Goal: Information Seeking & Learning: Learn about a topic

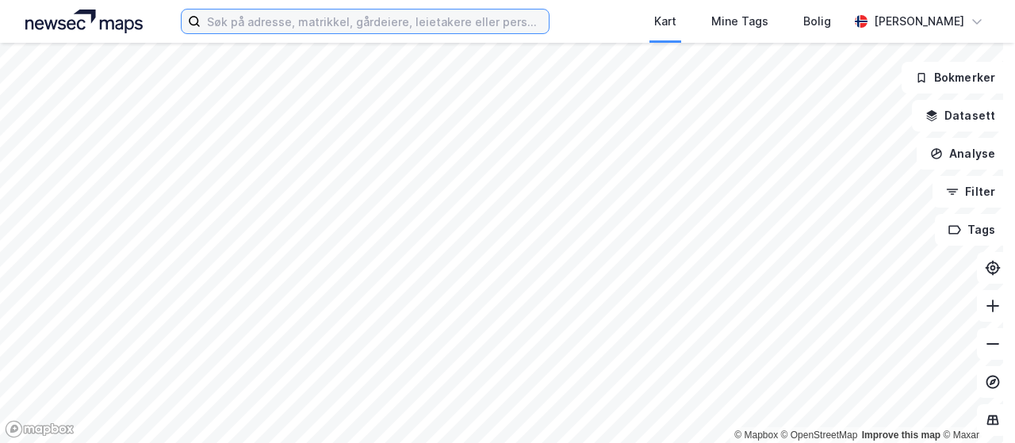
click at [231, 27] on input at bounding box center [375, 22] width 348 height 24
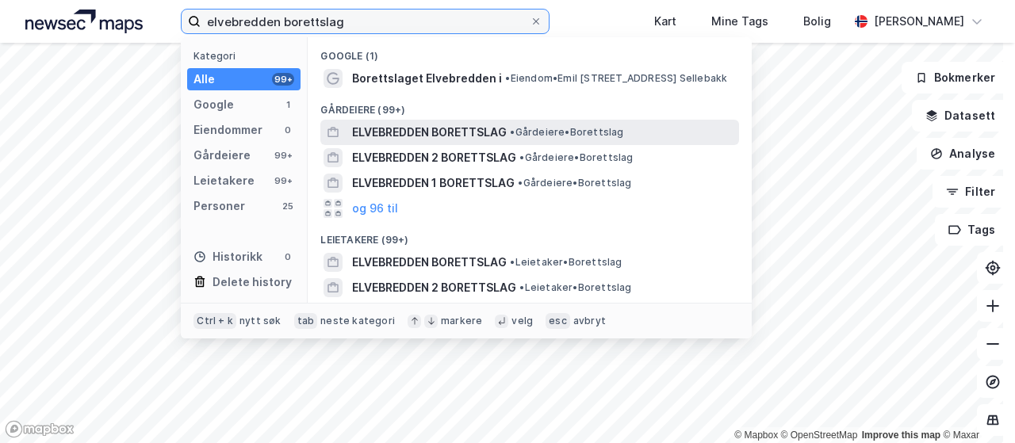
type input "elvebredden borettslag"
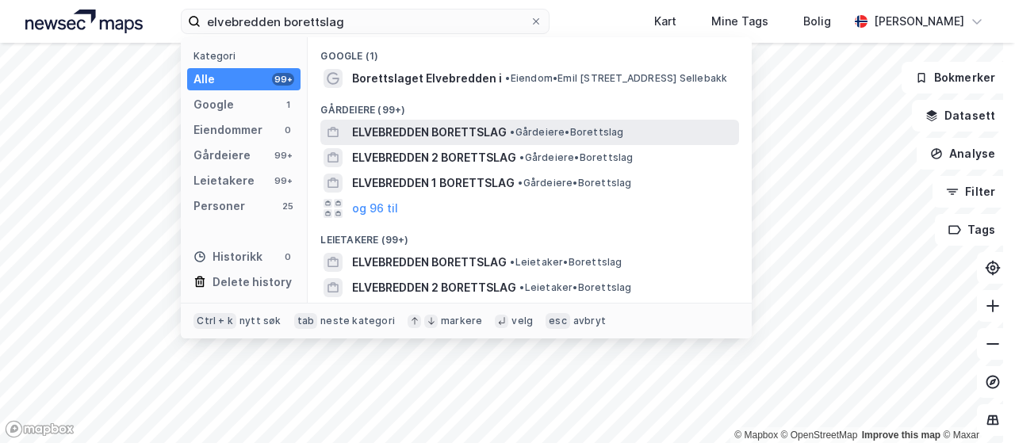
click at [479, 132] on span "ELVEBREDDEN BORETTSLAG" at bounding box center [429, 132] width 155 height 19
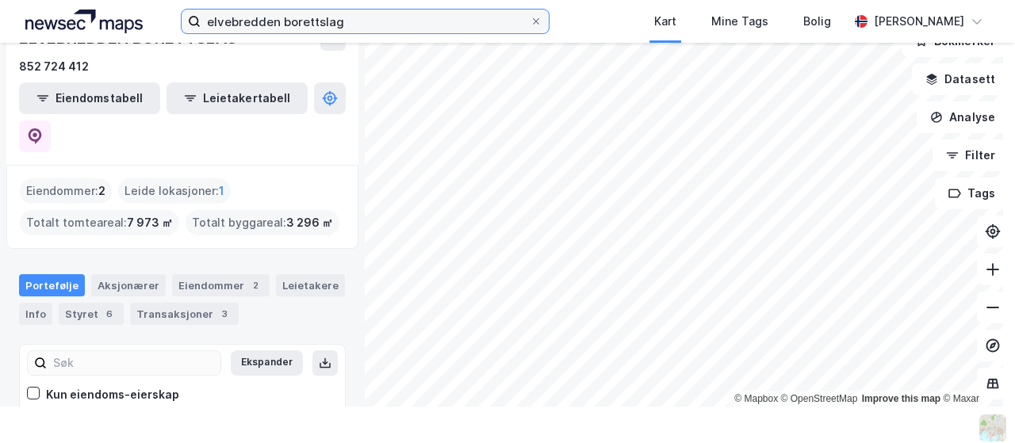
click at [362, 26] on input "elvebredden borettslag" at bounding box center [365, 22] width 329 height 24
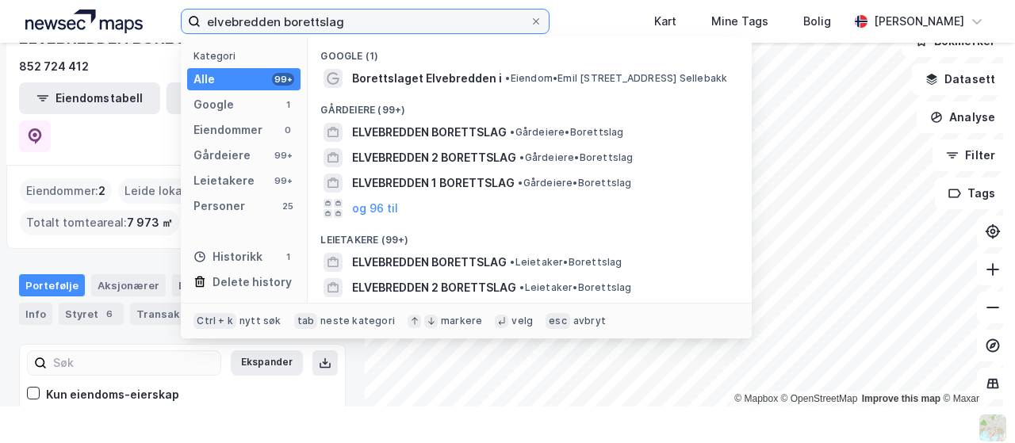
click at [362, 26] on input "elvebredden borettslag" at bounding box center [365, 22] width 329 height 24
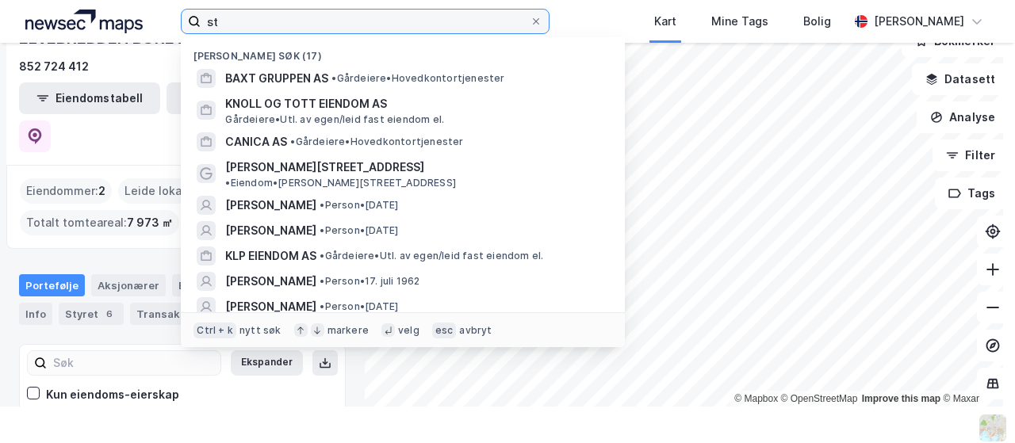
type input "s"
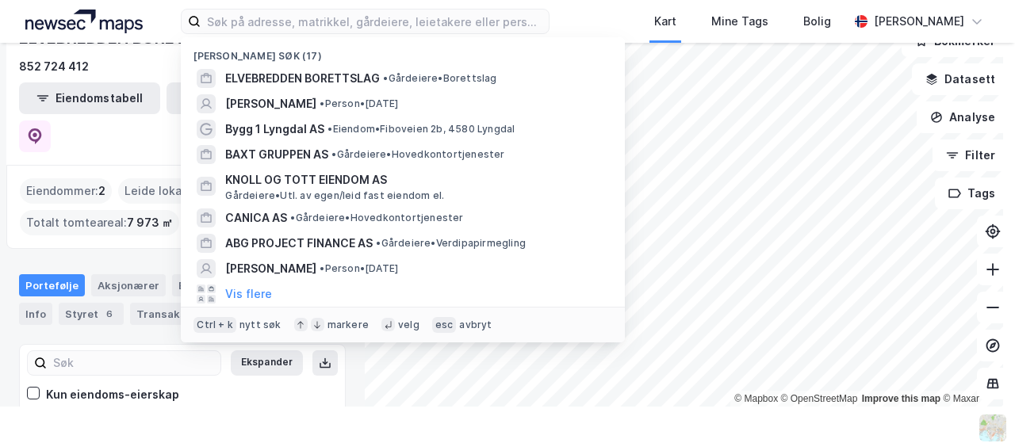
click at [600, 9] on div "Nylige søk (17) ELVEBREDDEN BORETTSLAG • Gårdeiere • Borettslag [PERSON_NAME] R…" at bounding box center [507, 21] width 1015 height 43
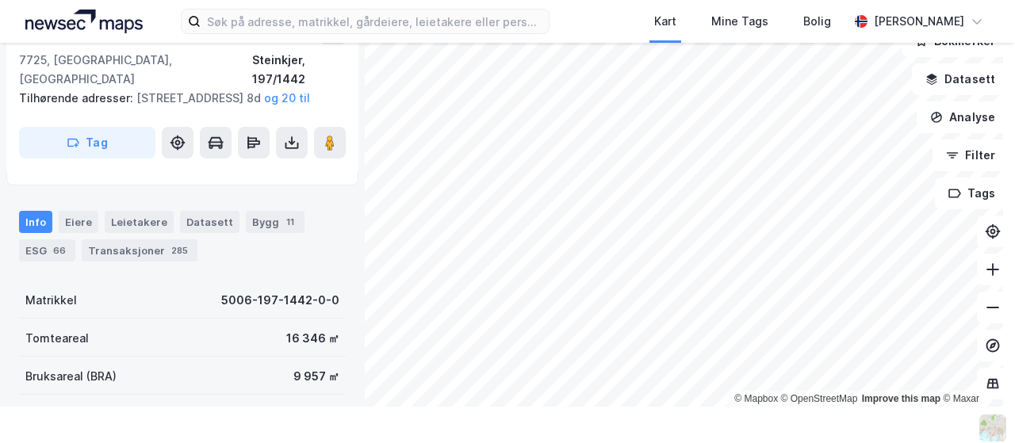
scroll to position [159, 0]
click at [257, 223] on div "Bygg 11" at bounding box center [275, 221] width 59 height 22
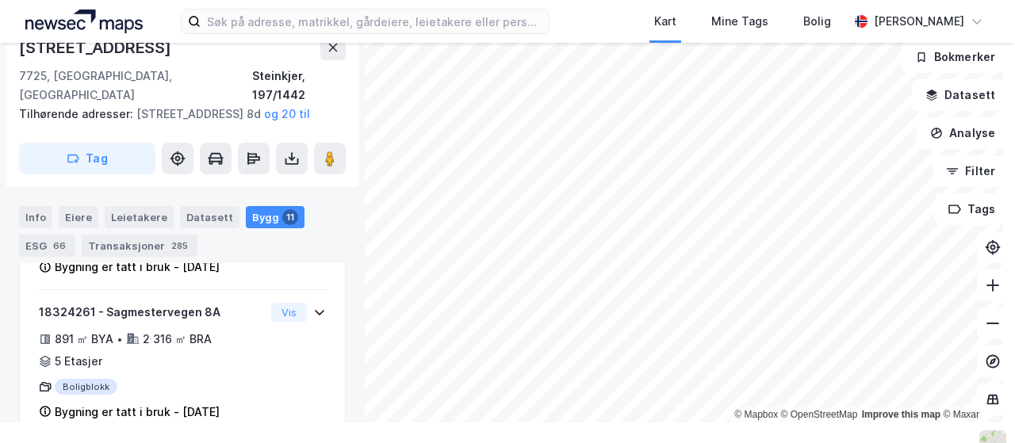
scroll to position [638, 0]
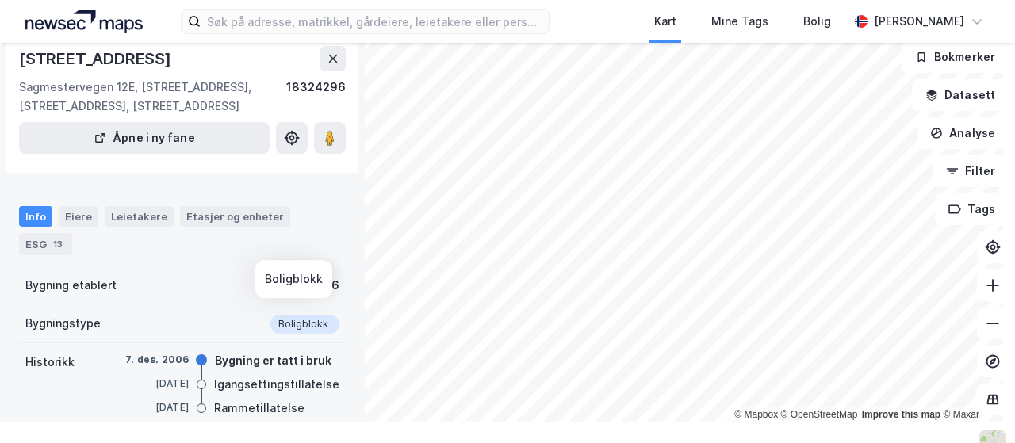
scroll to position [79, 0]
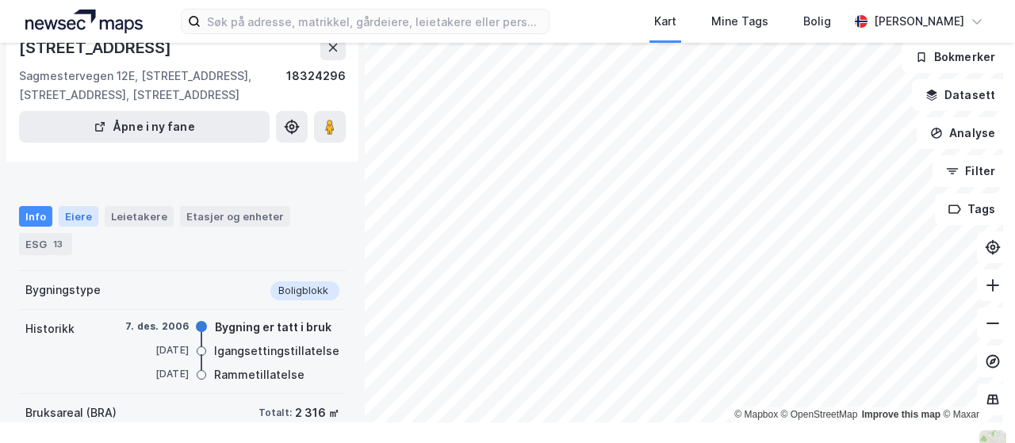
click at [79, 215] on div "Eiere" at bounding box center [79, 216] width 40 height 21
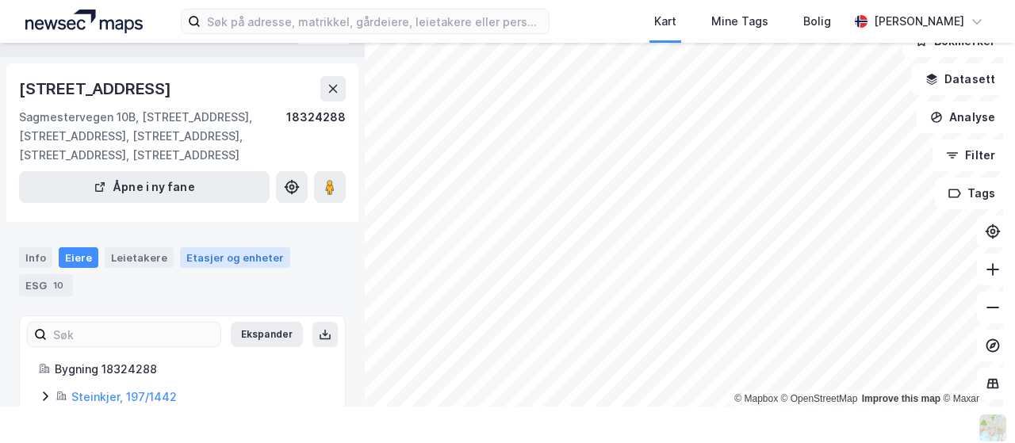
click at [235, 265] on div "Etasjer og enheter" at bounding box center [235, 258] width 98 height 14
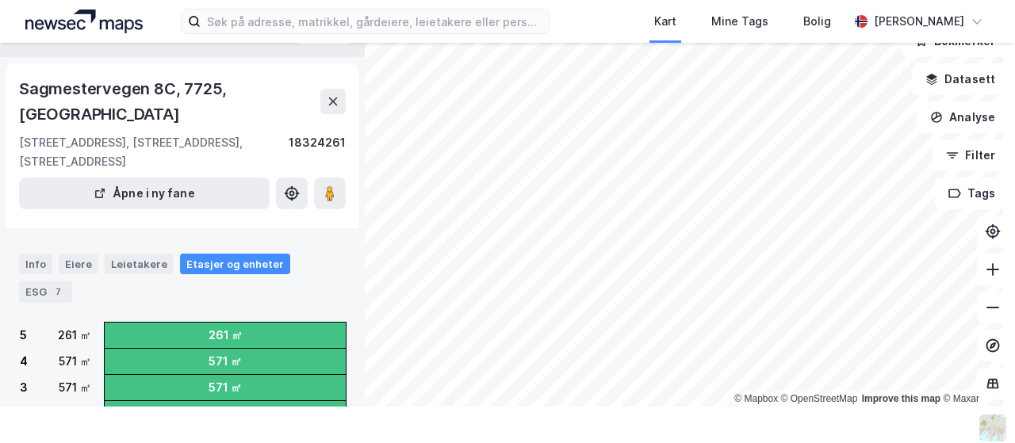
scroll to position [79, 0]
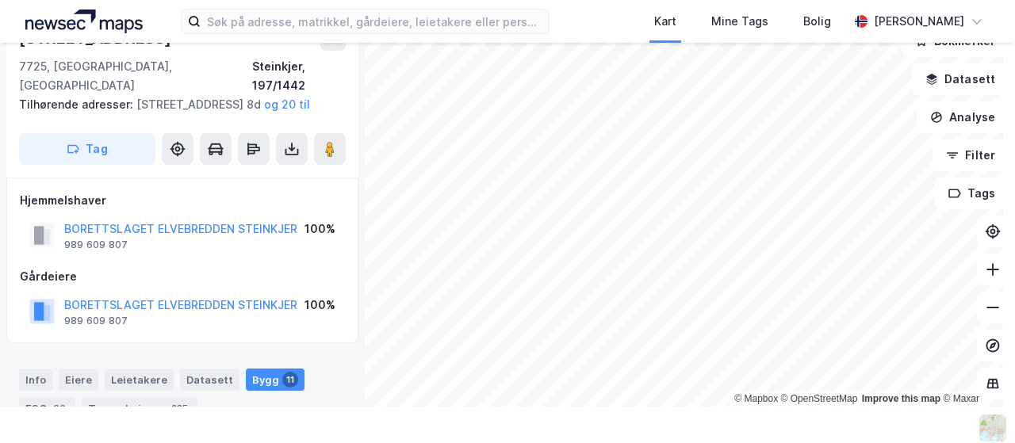
scroll to position [21, 0]
